Goal: Task Accomplishment & Management: Use online tool/utility

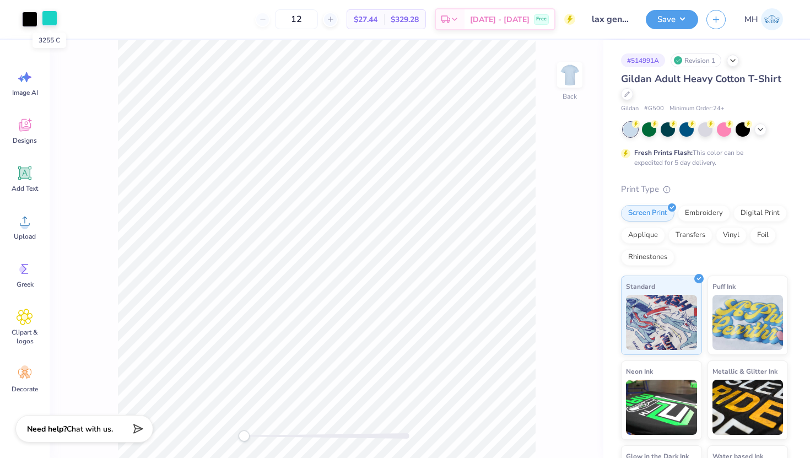
click at [46, 21] on div at bounding box center [49, 17] width 15 height 15
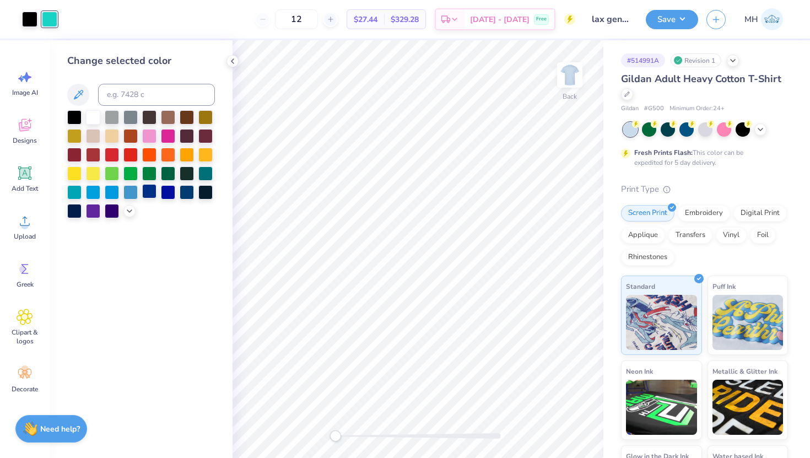
click at [152, 194] on div at bounding box center [149, 191] width 14 height 14
click at [131, 191] on div at bounding box center [130, 191] width 14 height 14
click at [193, 193] on div at bounding box center [187, 191] width 14 height 14
click at [73, 213] on div at bounding box center [74, 210] width 14 height 14
click at [126, 215] on div at bounding box center [141, 164] width 148 height 108
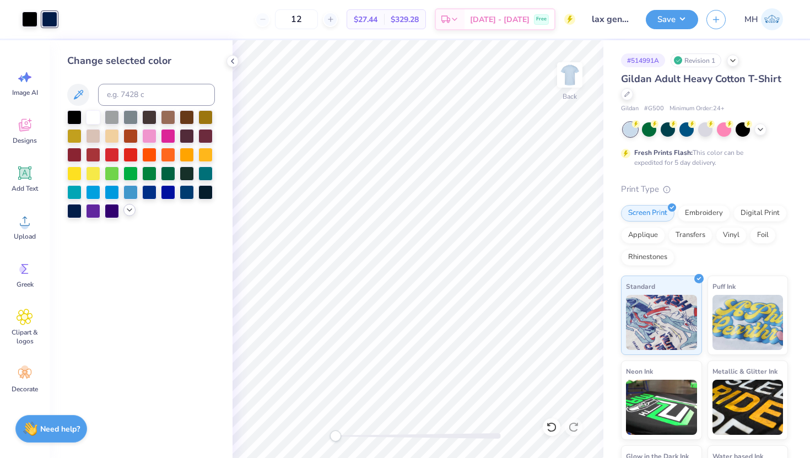
click at [129, 211] on icon at bounding box center [129, 209] width 9 height 9
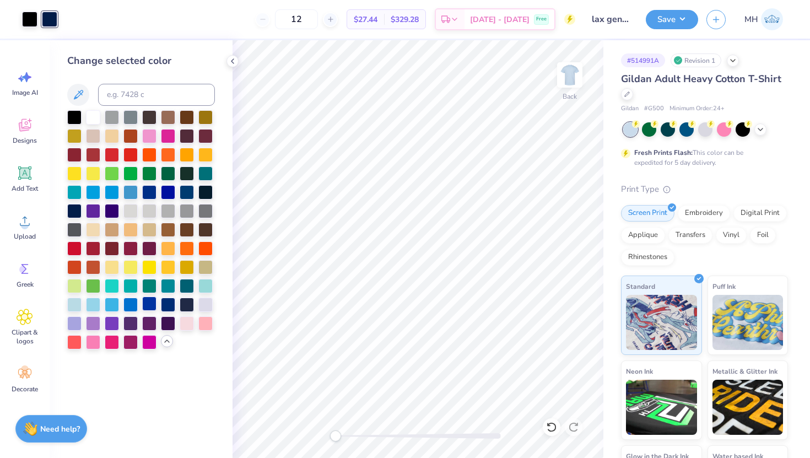
click at [146, 309] on div at bounding box center [149, 303] width 14 height 14
click at [130, 304] on div at bounding box center [130, 303] width 14 height 14
click at [114, 305] on div at bounding box center [112, 303] width 14 height 14
click at [132, 302] on div at bounding box center [130, 303] width 14 height 14
click at [147, 196] on div at bounding box center [149, 191] width 14 height 14
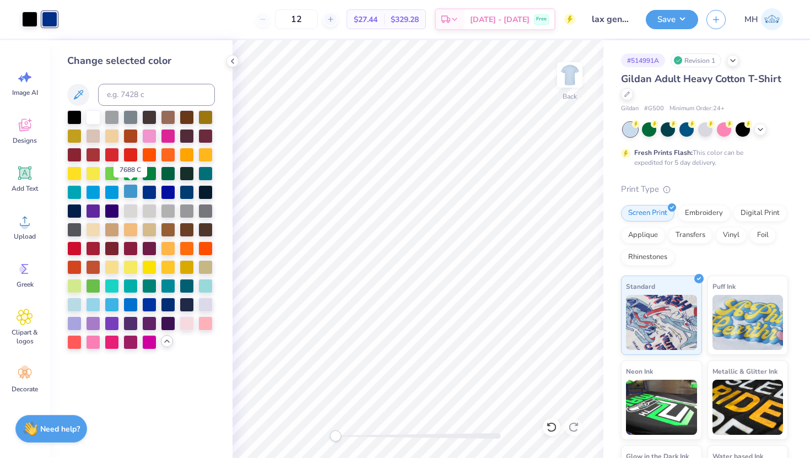
click at [132, 194] on div at bounding box center [130, 191] width 14 height 14
click at [152, 302] on div at bounding box center [149, 303] width 14 height 14
click at [131, 302] on div at bounding box center [130, 303] width 14 height 14
click at [236, 61] on icon at bounding box center [232, 61] width 9 height 9
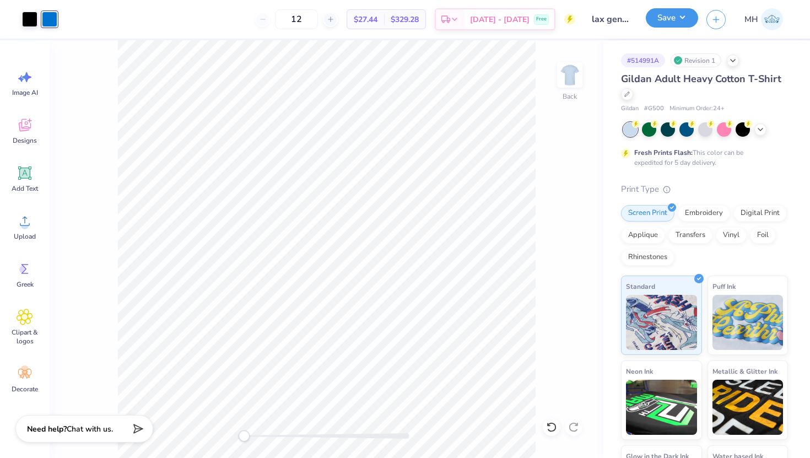
click at [671, 20] on button "Save" at bounding box center [672, 17] width 52 height 19
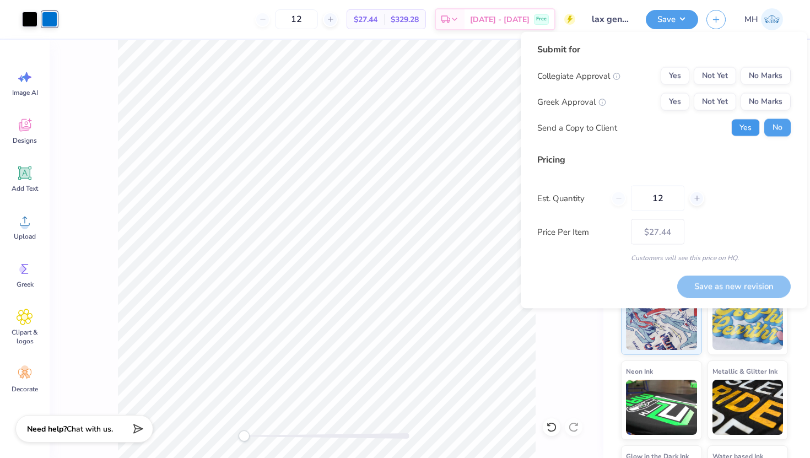
click at [743, 127] on button "Yes" at bounding box center [745, 128] width 29 height 18
click at [758, 69] on button "No Marks" at bounding box center [765, 76] width 50 height 18
click at [760, 104] on button "No Marks" at bounding box center [765, 102] width 50 height 18
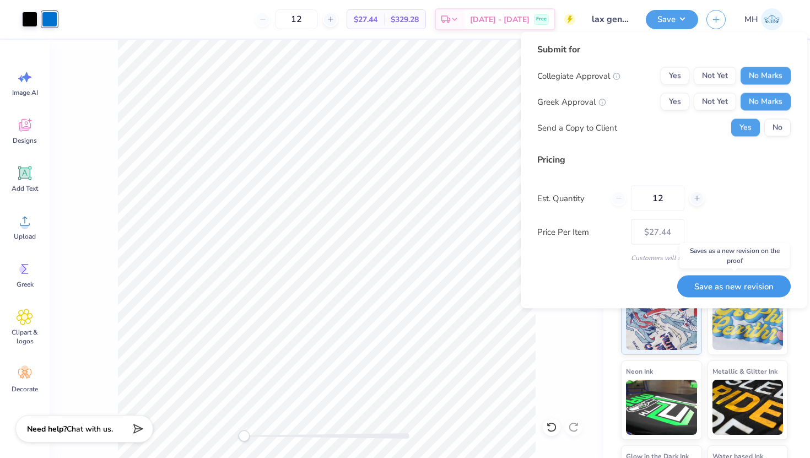
click at [749, 285] on button "Save as new revision" at bounding box center [733, 286] width 113 height 23
type input "$27.44"
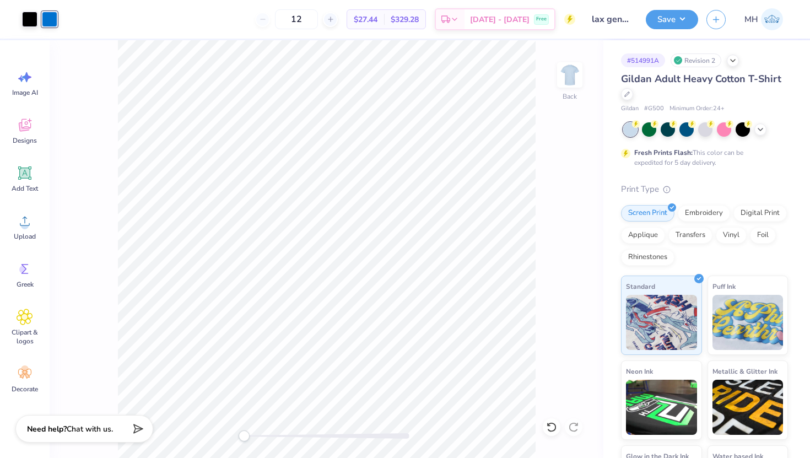
click at [56, 21] on div at bounding box center [49, 19] width 15 height 15
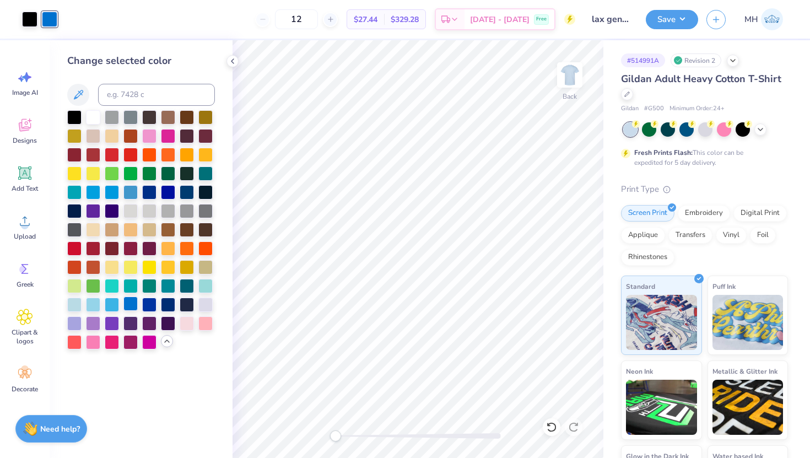
click at [128, 297] on div at bounding box center [130, 303] width 14 height 14
click at [130, 190] on div at bounding box center [130, 191] width 14 height 14
